Goal: Find specific fact: Find contact information

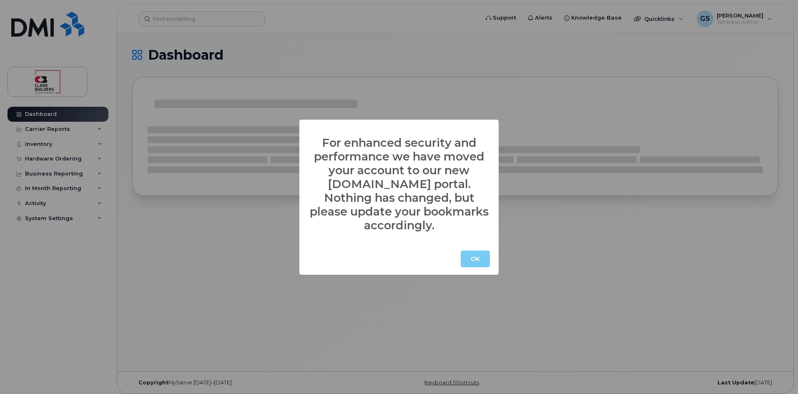
click at [478, 254] on button "OK" at bounding box center [475, 259] width 29 height 17
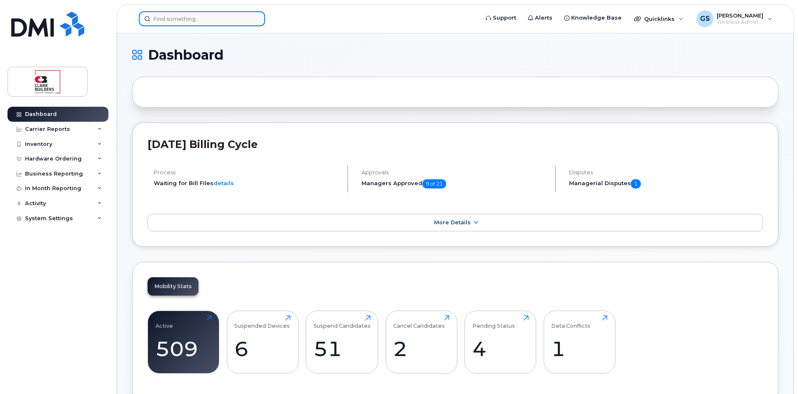
click at [171, 20] on input at bounding box center [202, 18] width 126 height 15
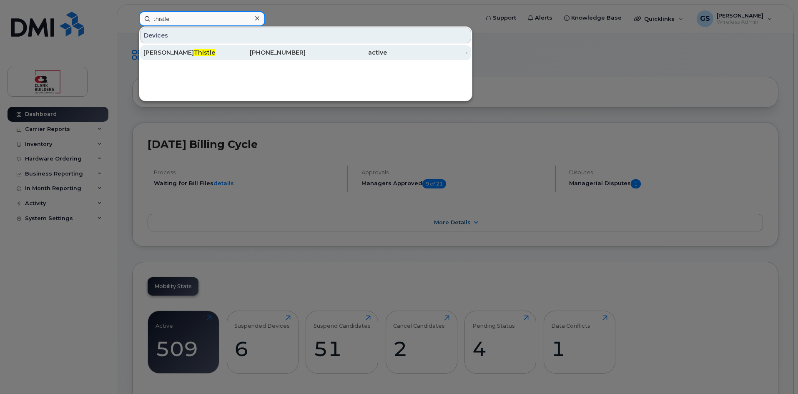
type input "thistle"
click at [162, 55] on div "David Thistle" at bounding box center [183, 52] width 81 height 8
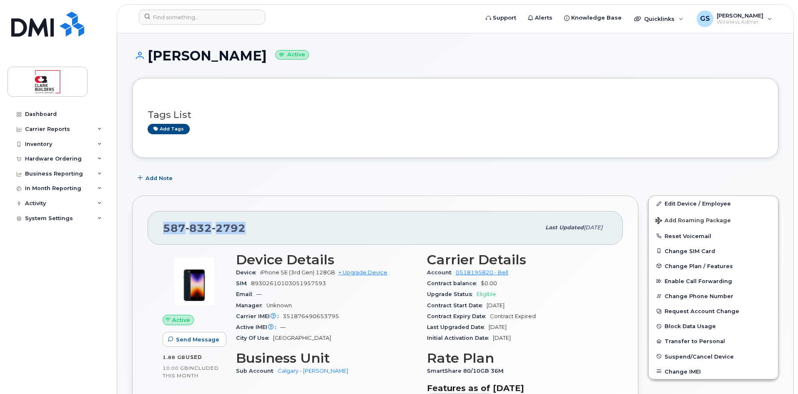
drag, startPoint x: 159, startPoint y: 228, endPoint x: 244, endPoint y: 228, distance: 85.5
click at [244, 228] on div "[PHONE_NUMBER] Last updated [DATE]" at bounding box center [385, 227] width 475 height 33
copy span "[PHONE_NUMBER]"
click at [207, 21] on input at bounding box center [202, 17] width 126 height 15
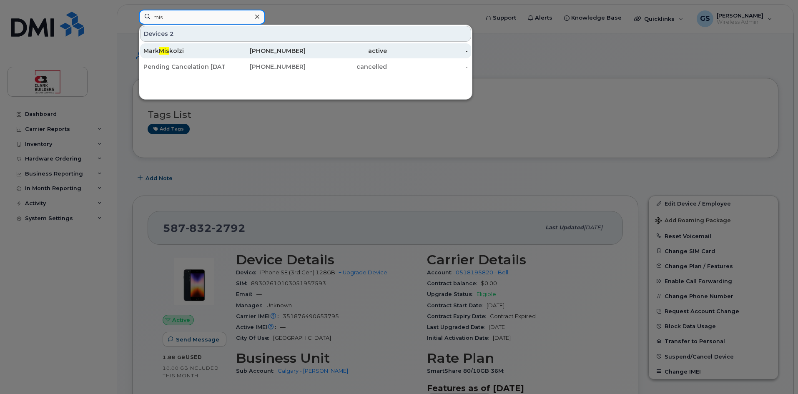
type input "mis"
click at [173, 50] on div "[PERSON_NAME]" at bounding box center [183, 51] width 81 height 8
